Goal: Transaction & Acquisition: Obtain resource

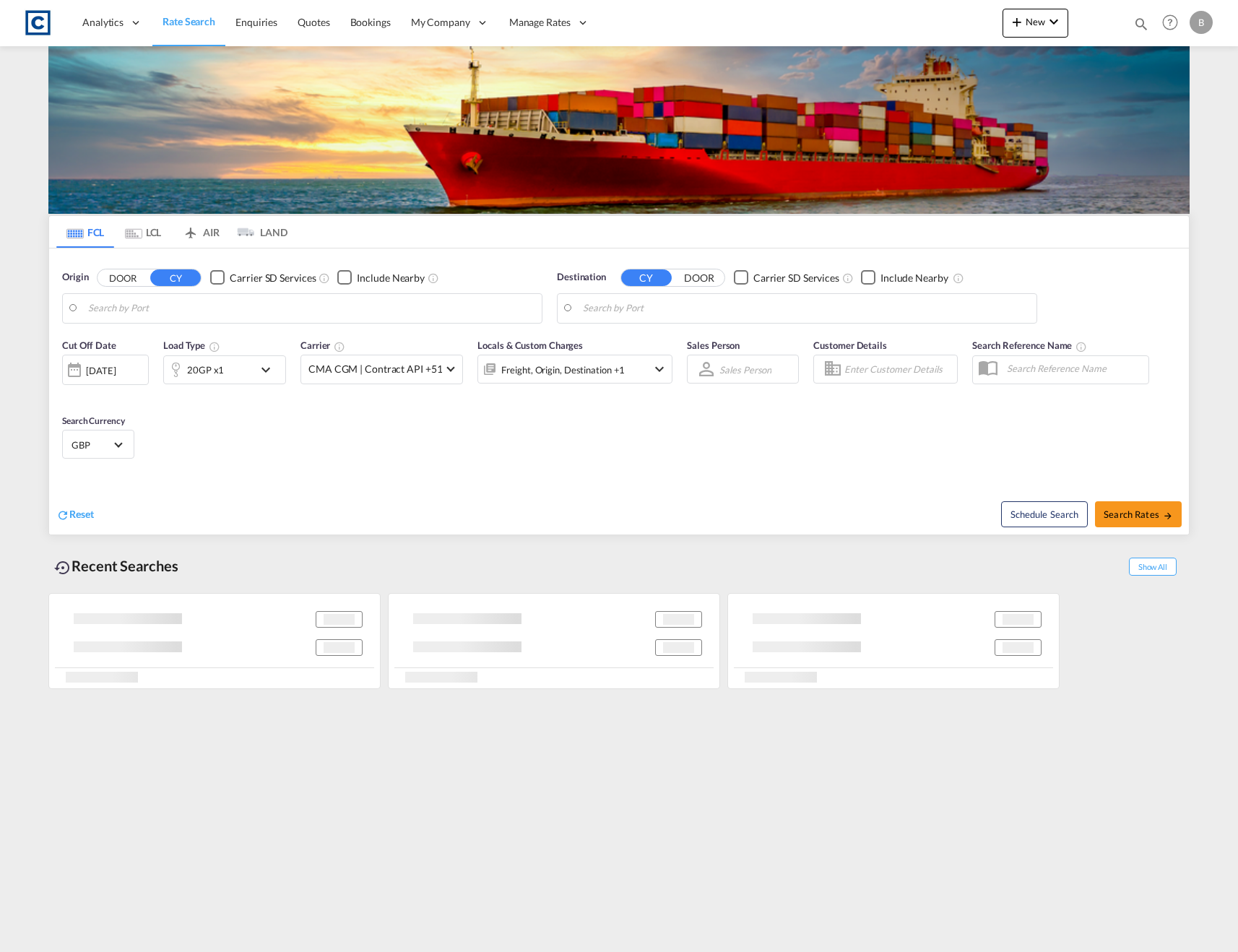
type input "Ningbo, CNNGB"
type input "[GEOGRAPHIC_DATA], [GEOGRAPHIC_DATA]"
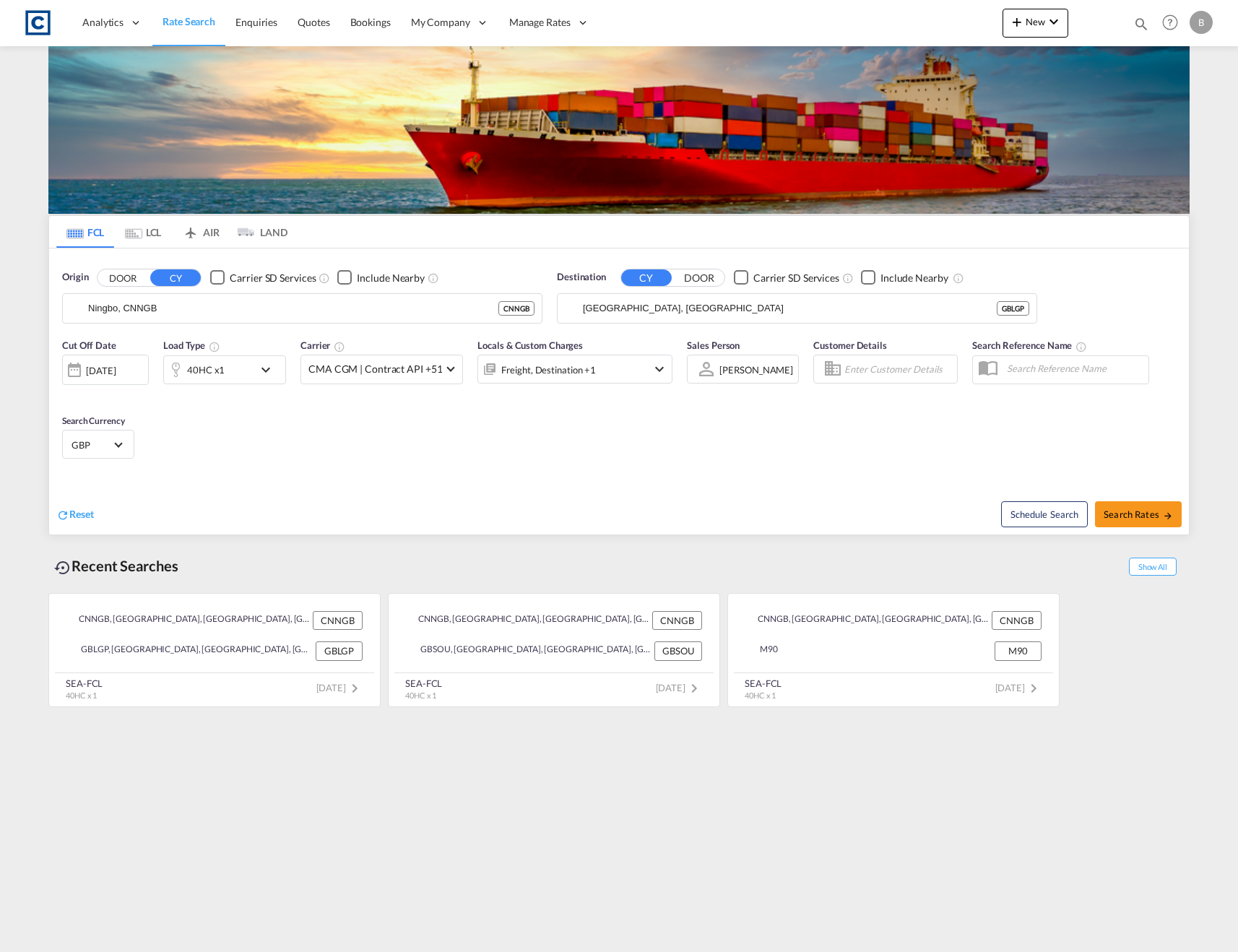
click at [220, 238] on md-tab-item "AIR" at bounding box center [201, 231] width 58 height 31
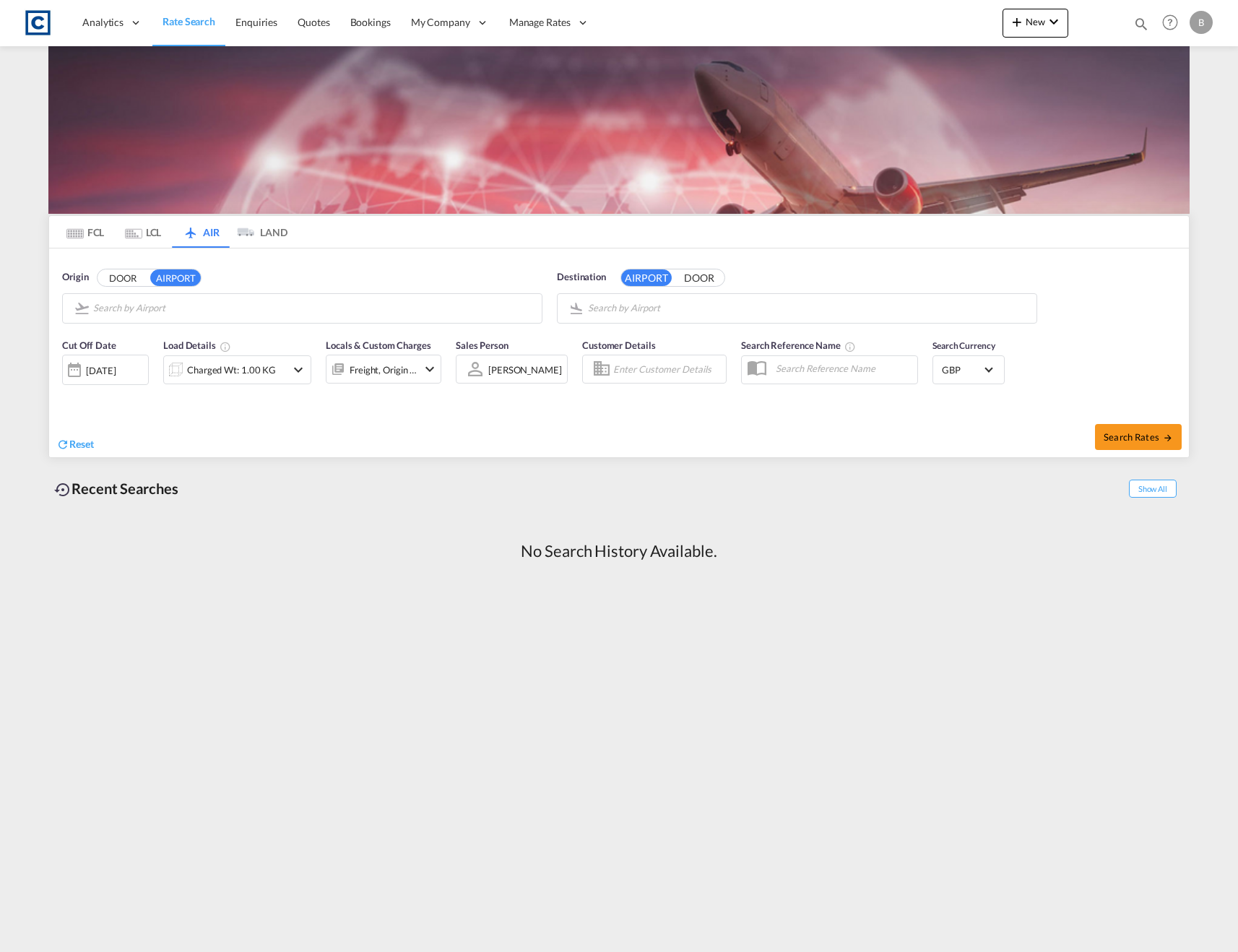
click at [152, 228] on md-tab-item "LCL" at bounding box center [143, 231] width 58 height 31
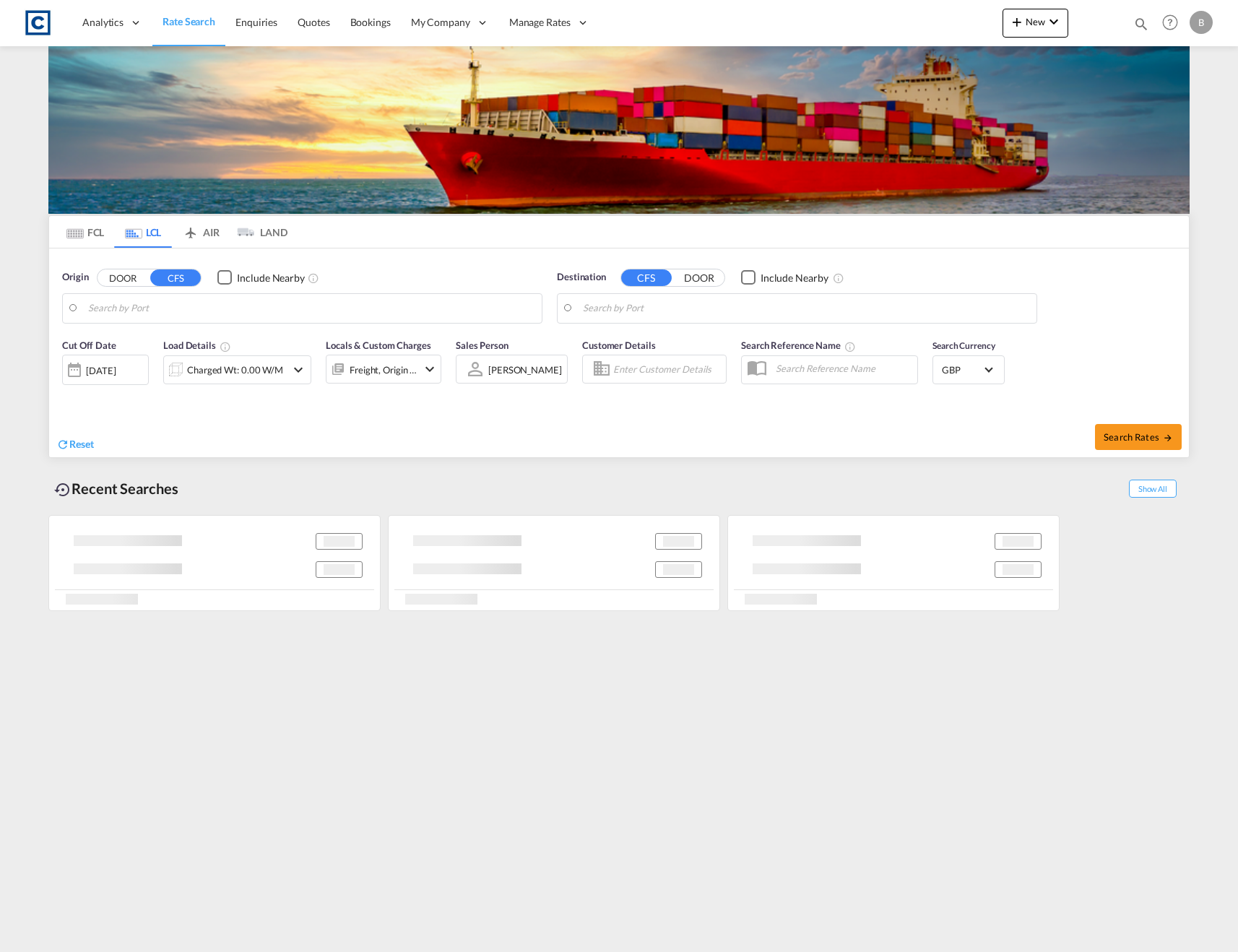
type input "GB-M4, [GEOGRAPHIC_DATA]"
type input "US-27405, [GEOGRAPHIC_DATA], [US_STATE]"
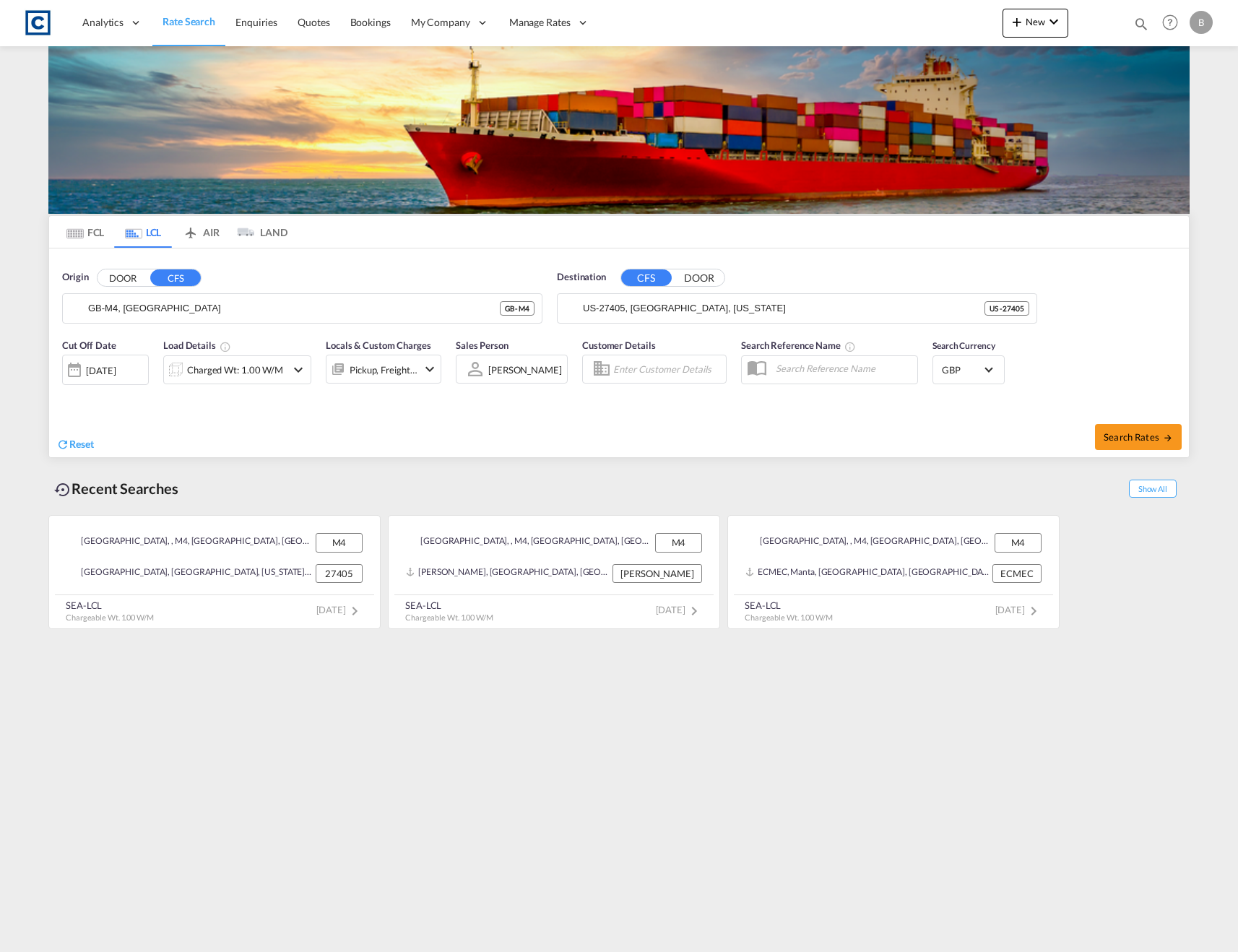
click at [104, 240] on md-tab-item "FCL" at bounding box center [85, 231] width 58 height 31
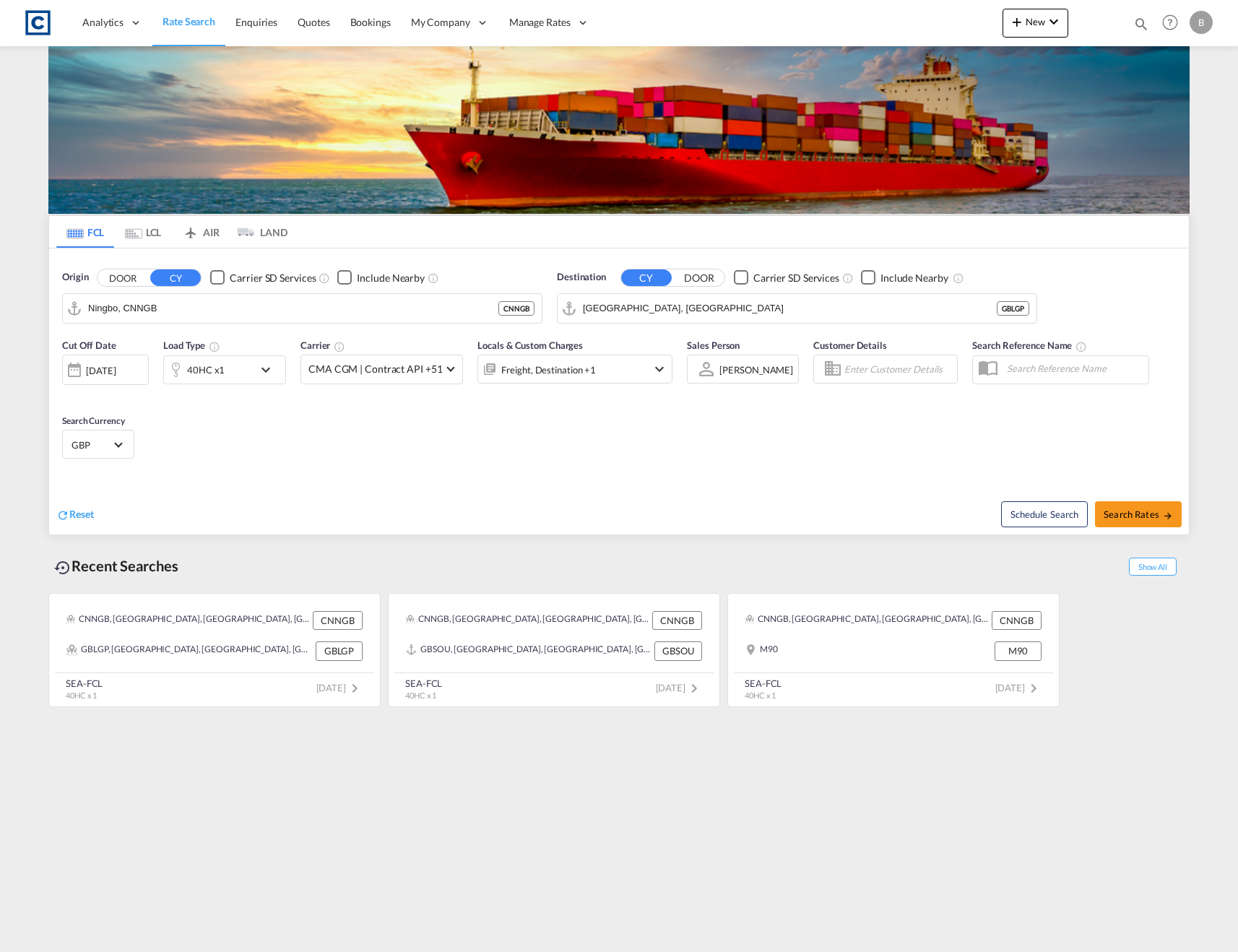
click at [145, 232] on md-tab-item "LCL" at bounding box center [143, 231] width 58 height 31
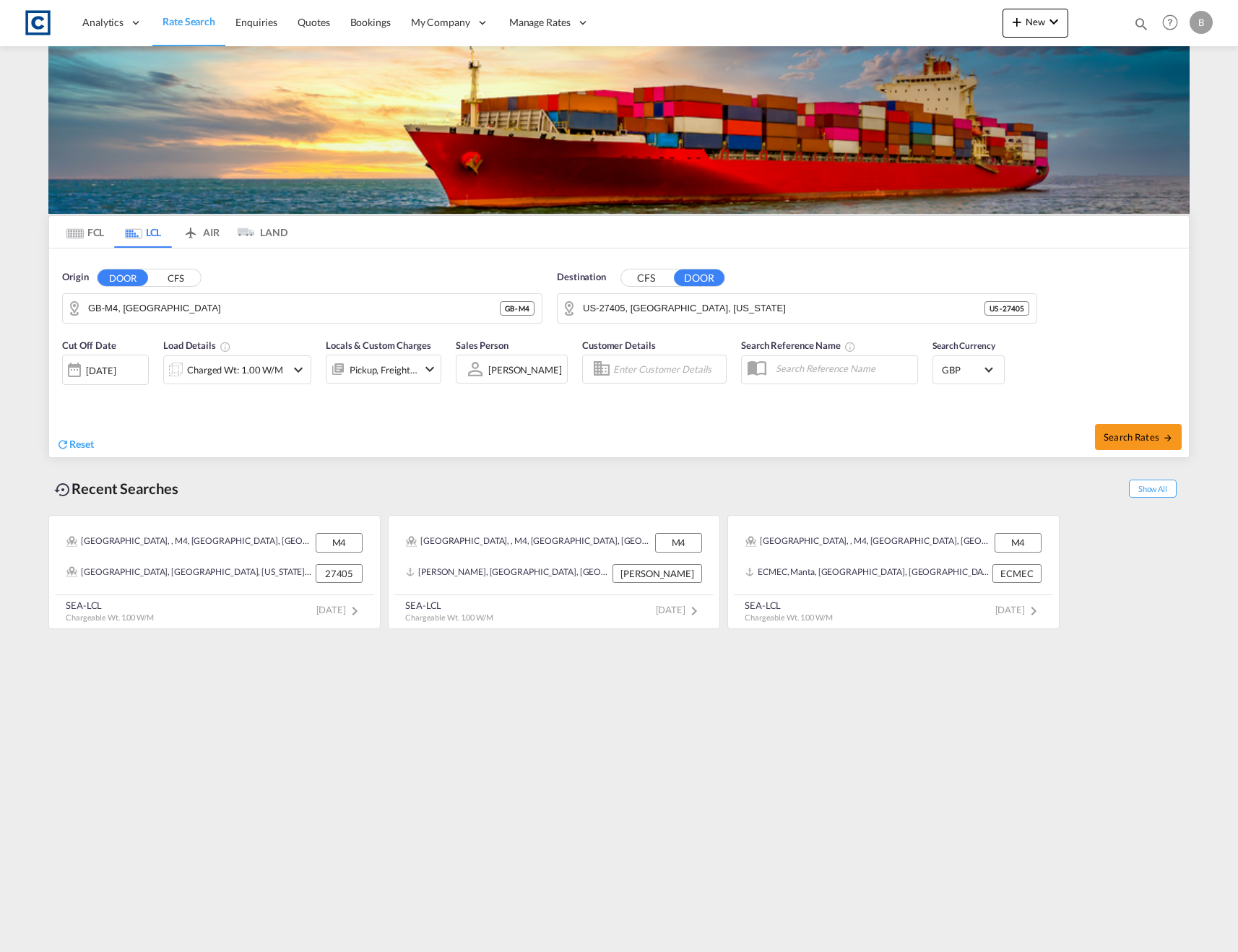
click at [203, 235] on md-tab-item "AIR" at bounding box center [201, 231] width 58 height 31
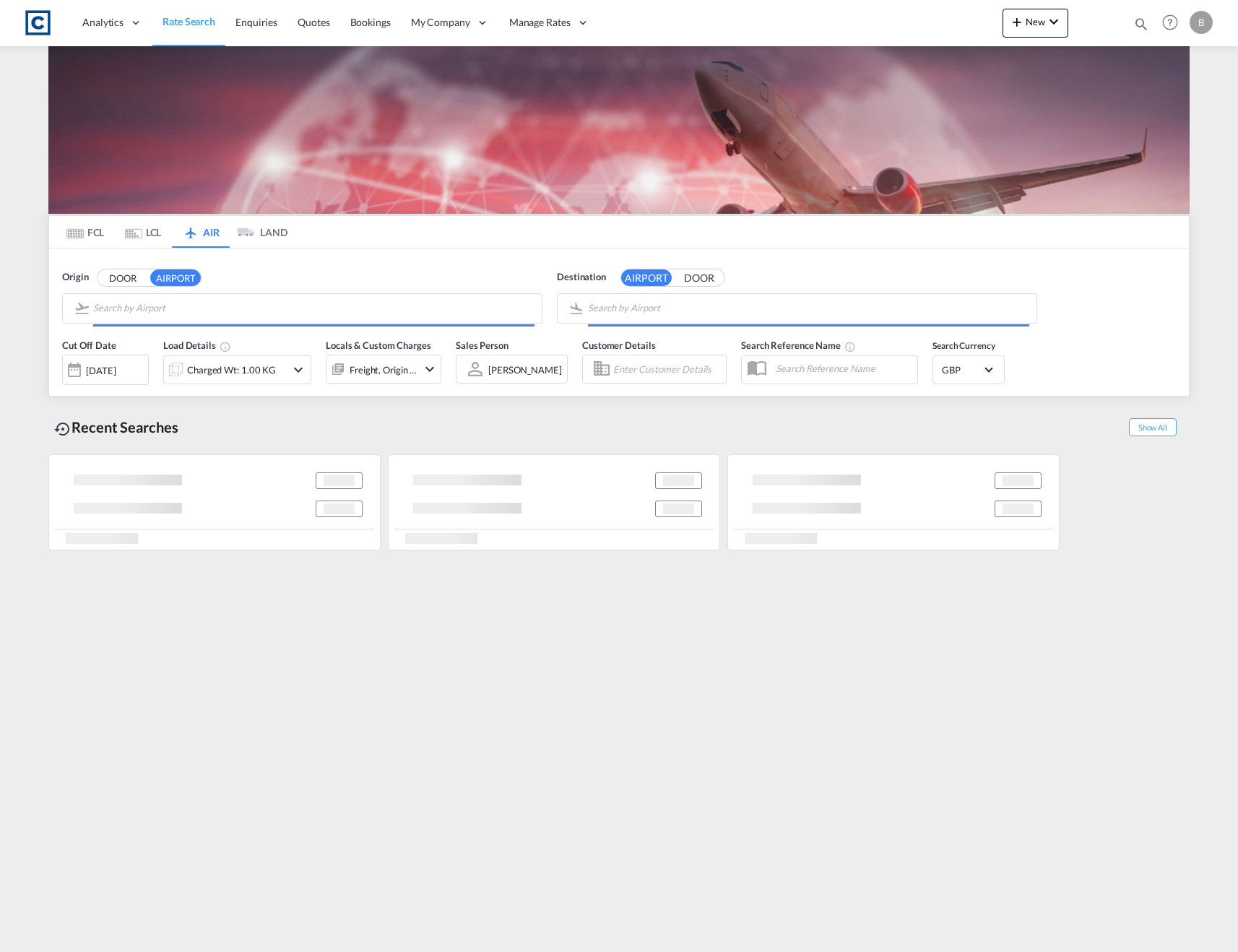
click at [267, 248] on div "Origin DOOR AIRPORT Destination AIRPORT DOOR" at bounding box center [619, 290] width 1140 height 83
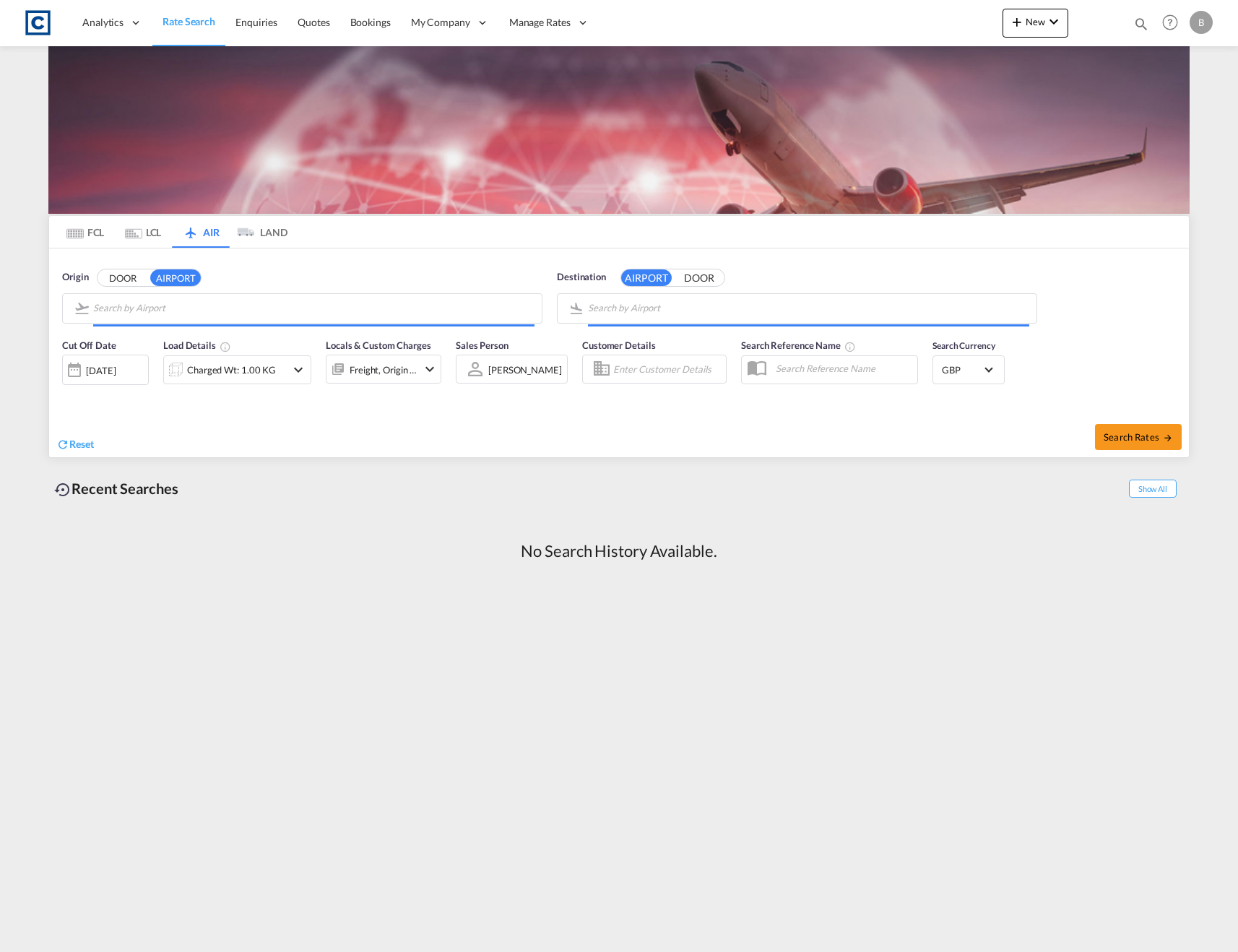
click at [267, 238] on md-tab-item "LAND" at bounding box center [258, 231] width 58 height 31
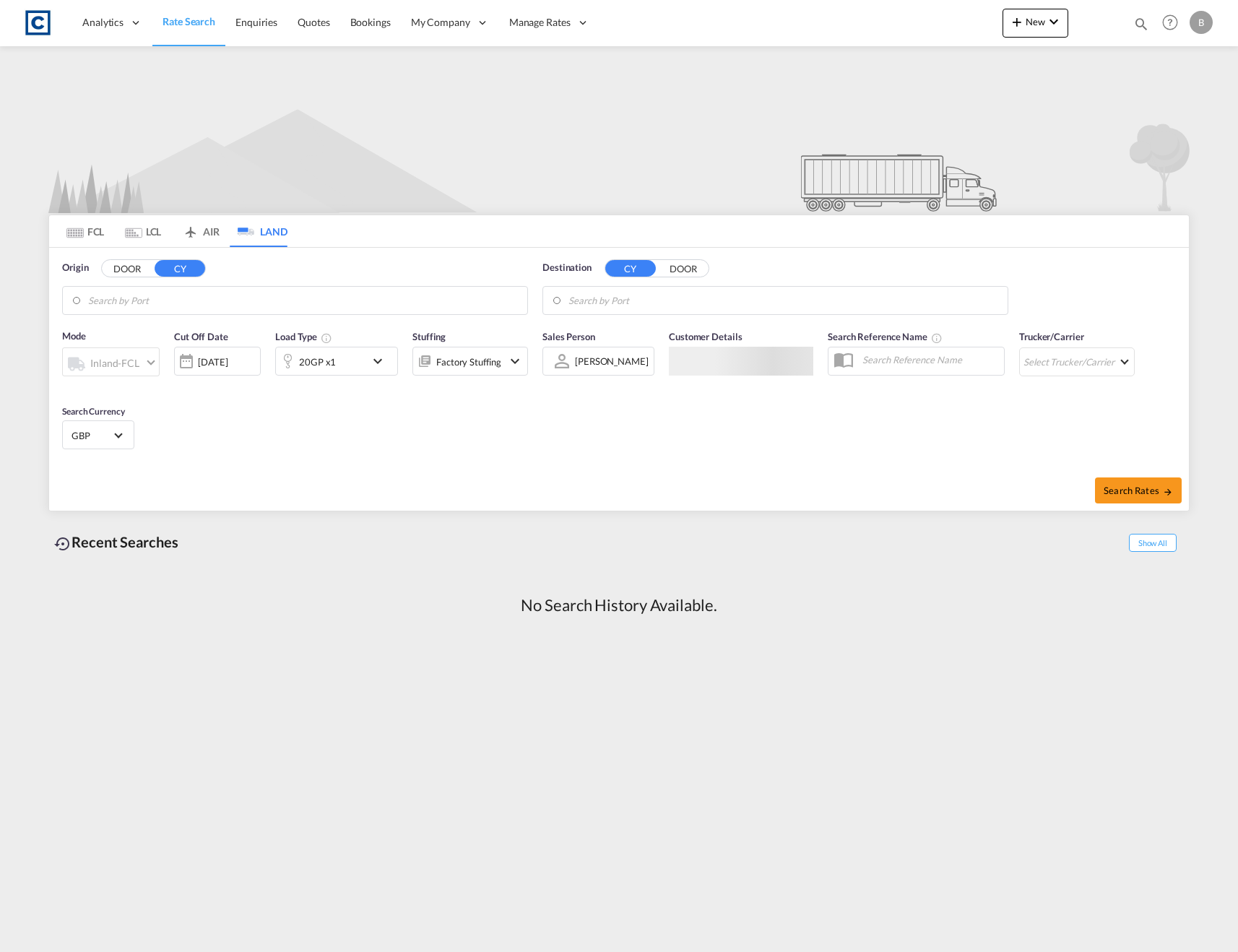
click at [215, 235] on md-tab-item "AIR" at bounding box center [201, 230] width 58 height 31
